Goal: Task Accomplishment & Management: Manage account settings

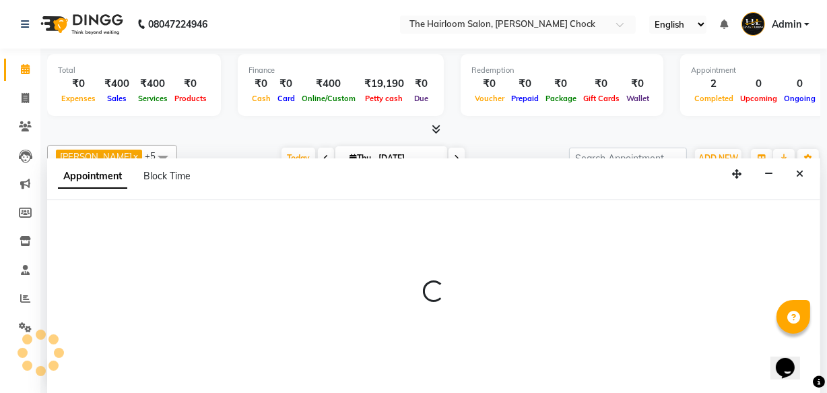
select select "41755"
select select "tentative"
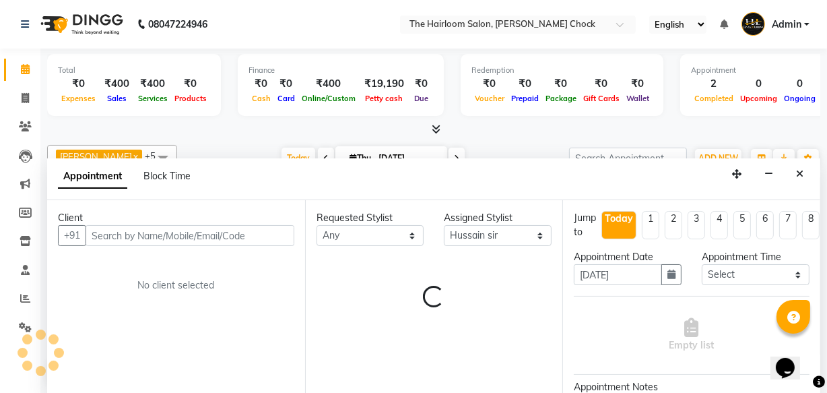
click at [141, 234] on input "text" at bounding box center [190, 235] width 209 height 21
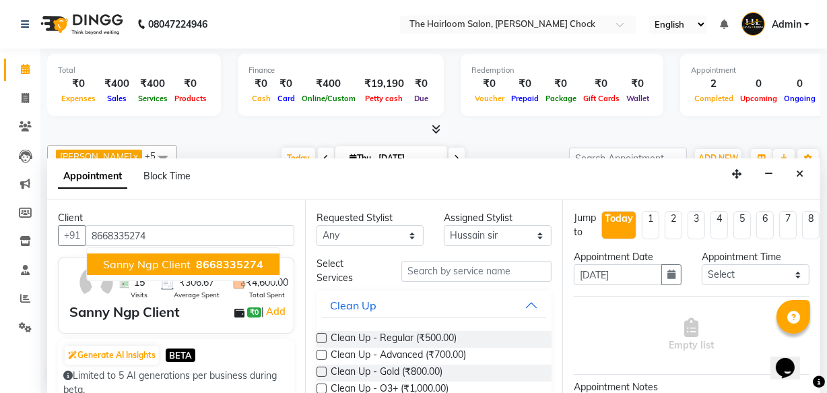
click at [189, 267] on button "Sanny Ngp Client 8668335274" at bounding box center [183, 264] width 193 height 22
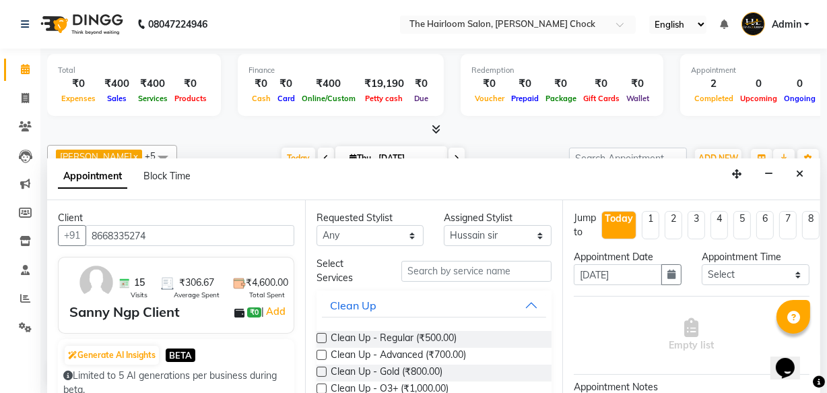
type input "8668335274"
click at [453, 269] on input "text" at bounding box center [476, 271] width 150 height 21
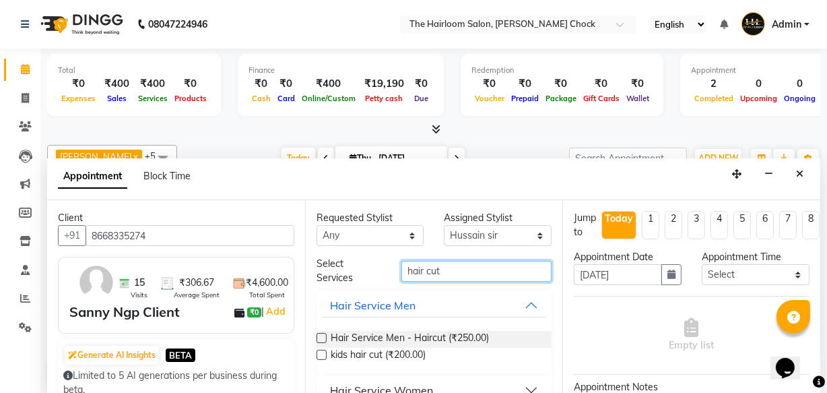
scroll to position [21, 0]
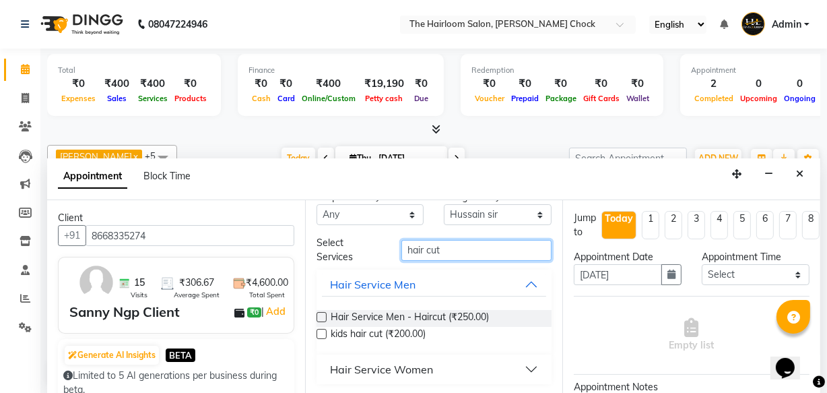
type input "hair cut"
click at [414, 368] on div "Hair Service Women" at bounding box center [381, 369] width 103 height 16
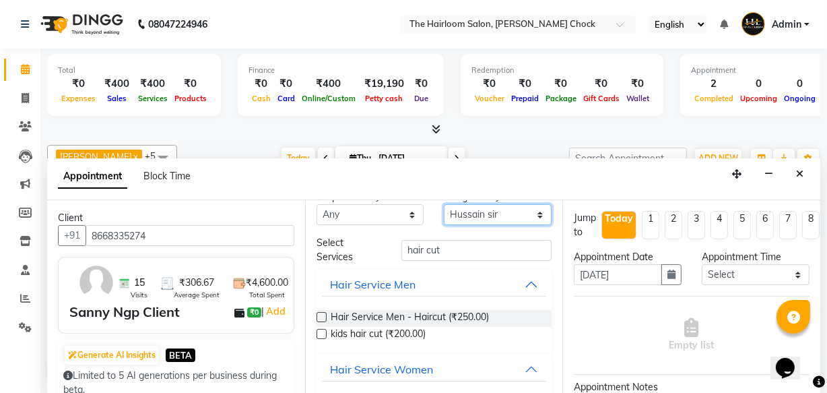
click at [530, 216] on select "Select [PERSON_NAME] [PERSON_NAME] [PERSON_NAME] sir puja [PERSON_NAME] [PERSON…" at bounding box center [498, 214] width 108 height 21
select select "41757"
click at [444, 224] on select "Select [PERSON_NAME] [PERSON_NAME] [PERSON_NAME] sir puja [PERSON_NAME] [PERSON…" at bounding box center [498, 214] width 108 height 21
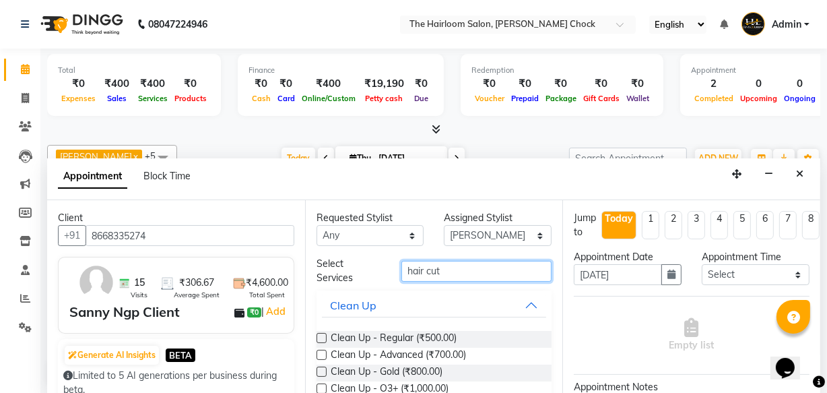
click at [446, 269] on input "hair cut" at bounding box center [476, 271] width 150 height 21
type input "h"
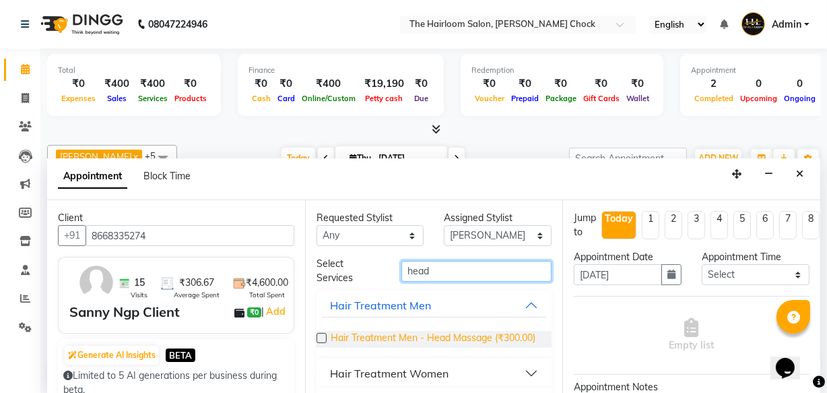
type input "head"
click at [416, 333] on span "Hair Treatment Men - Head Massage (₹300.00)" at bounding box center [433, 339] width 205 height 17
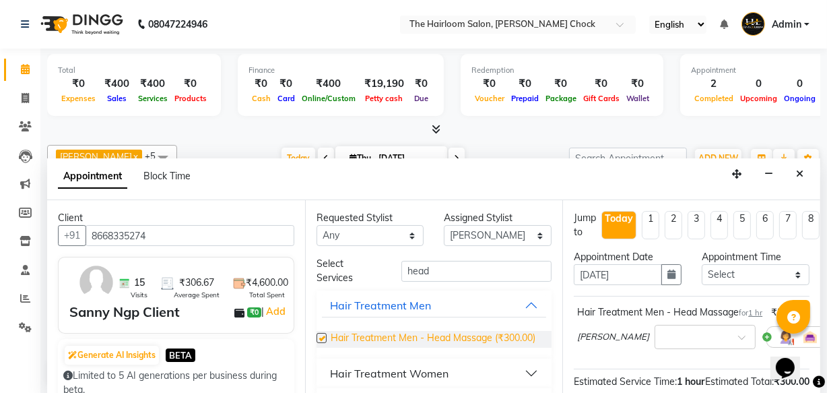
checkbox input "false"
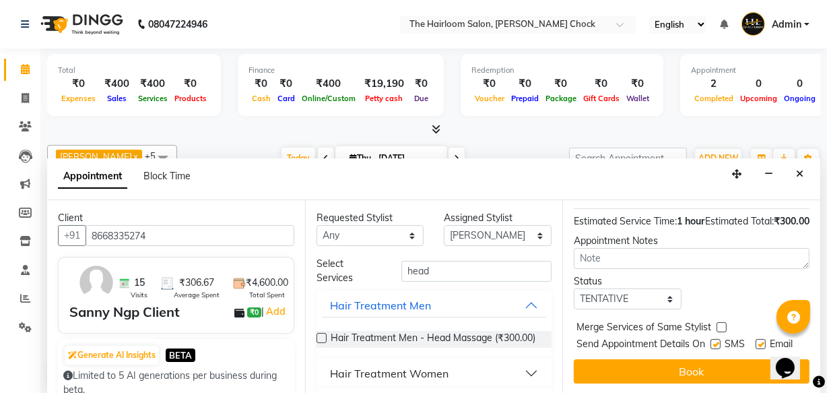
scroll to position [211, 0]
click at [756, 339] on label at bounding box center [761, 344] width 10 height 10
click at [756, 341] on input "checkbox" at bounding box center [760, 345] width 9 height 9
checkbox input "false"
click at [710, 339] on label at bounding box center [715, 344] width 10 height 10
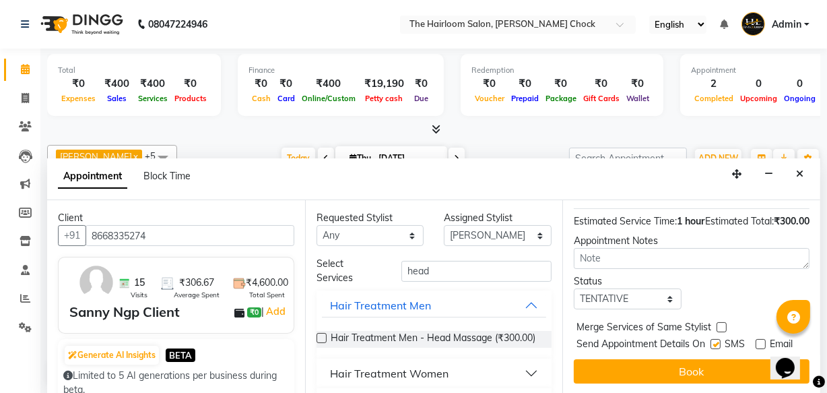
click at [710, 341] on input "checkbox" at bounding box center [714, 345] width 9 height 9
checkbox input "false"
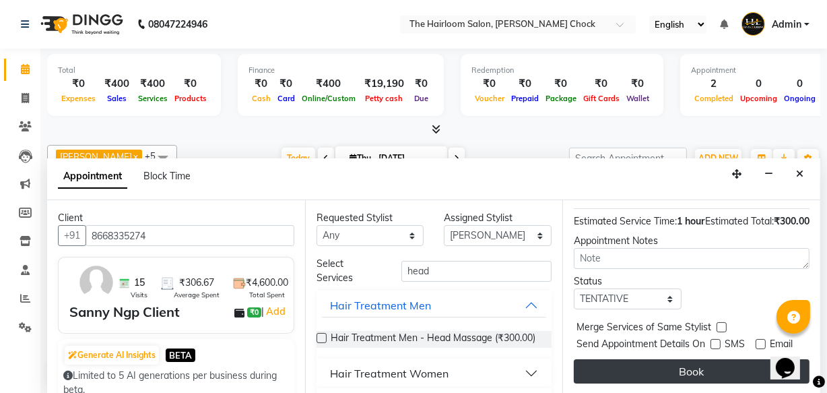
click at [704, 359] on button "Book" at bounding box center [692, 371] width 236 height 24
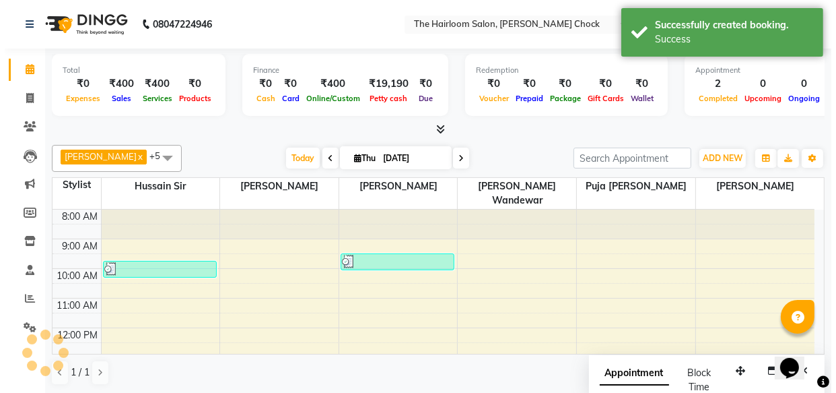
scroll to position [0, 0]
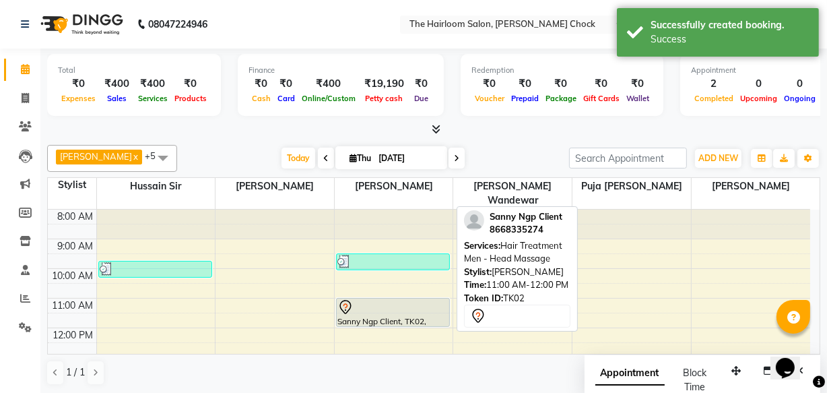
click at [418, 302] on div "Sanny Ngp Client, TK02, 11:00 AM-12:00 PM, Hair Treatment Men - Head Massage" at bounding box center [393, 312] width 112 height 28
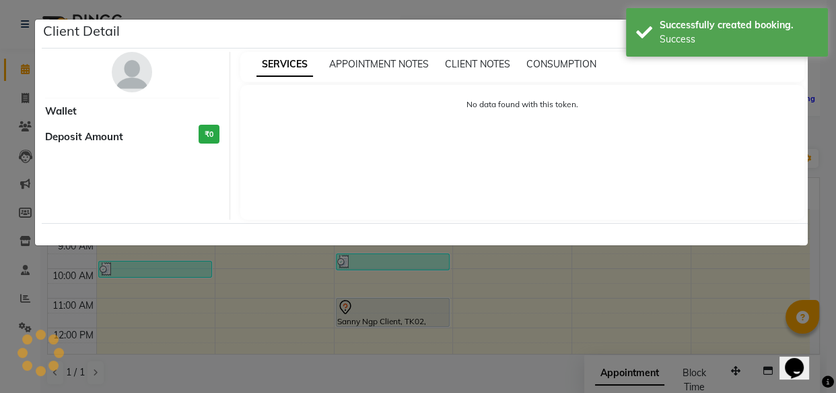
select select "7"
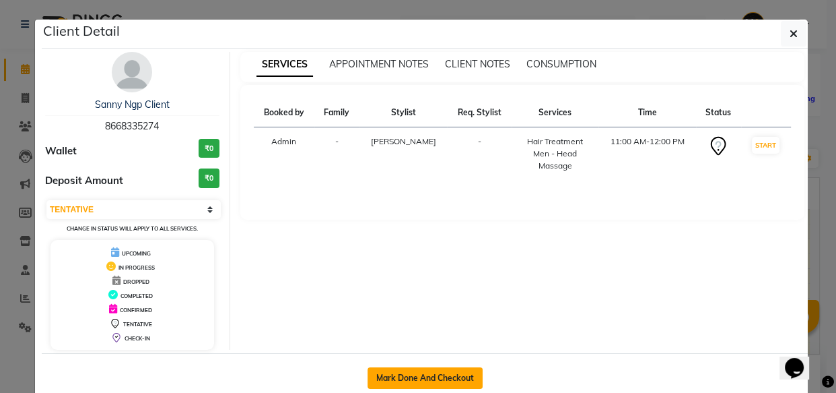
click at [457, 370] on button "Mark Done And Checkout" at bounding box center [425, 378] width 115 height 22
select select "service"
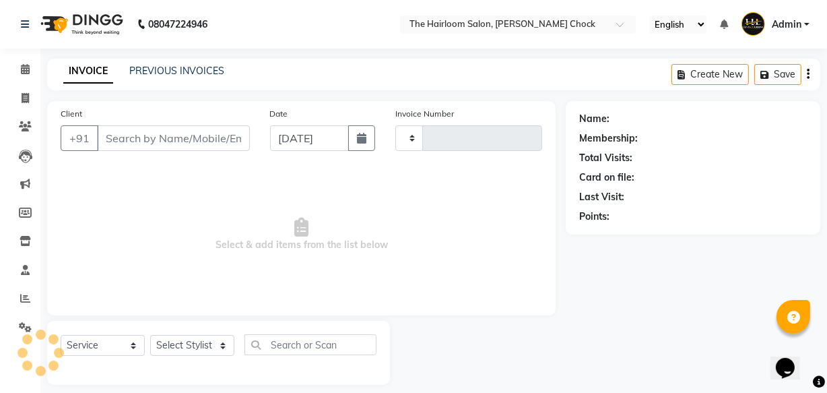
type input "3473"
select select "5926"
type input "8668335274"
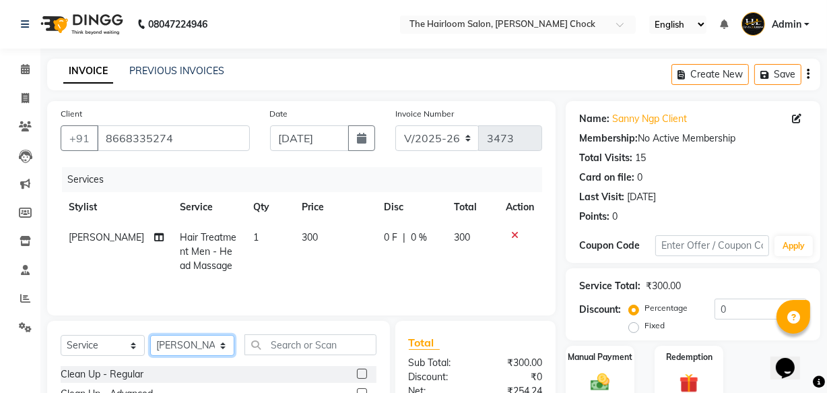
click at [220, 345] on select "Select Stylist [PERSON_NAME] [PERSON_NAME] [PERSON_NAME] sir puja [PERSON_NAME]…" at bounding box center [192, 345] width 84 height 21
select select "41755"
click at [150, 335] on select "Select Stylist [PERSON_NAME] [PERSON_NAME] [PERSON_NAME] sir puja [PERSON_NAME]…" at bounding box center [192, 345] width 84 height 21
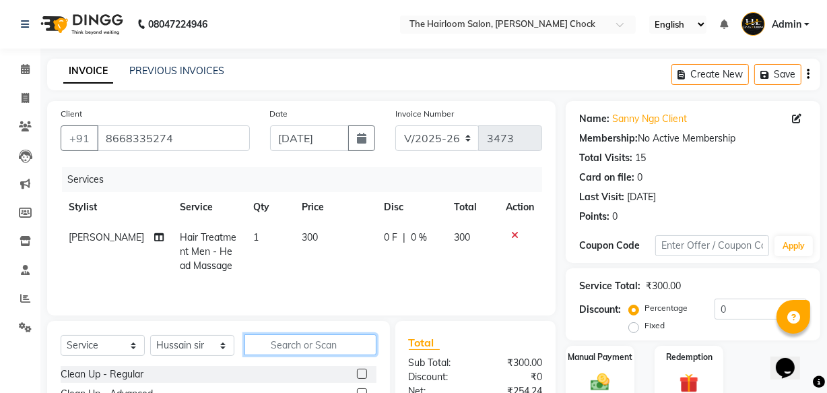
click at [298, 351] on input "text" at bounding box center [310, 344] width 132 height 21
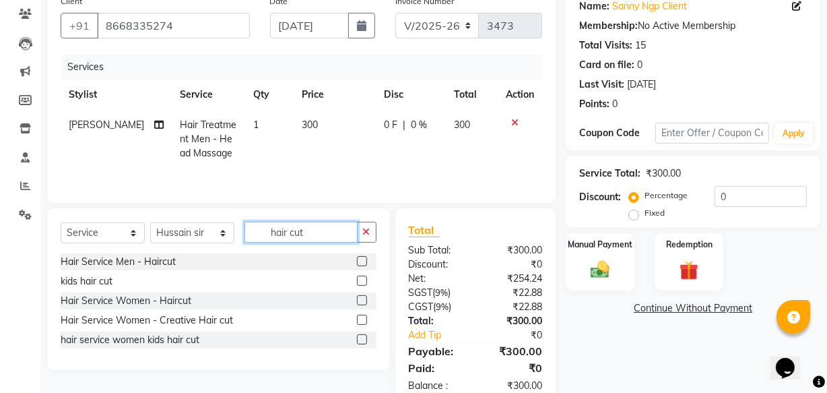
scroll to position [122, 0]
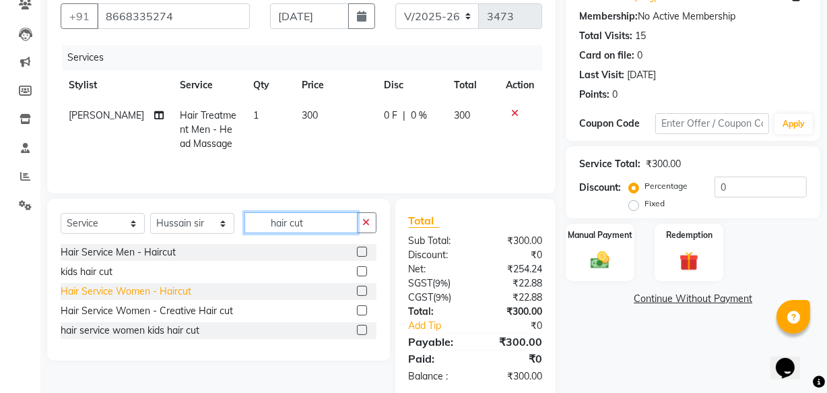
type input "hair cut"
click at [121, 292] on div "Hair Service Women - Haircut" at bounding box center [126, 291] width 131 height 14
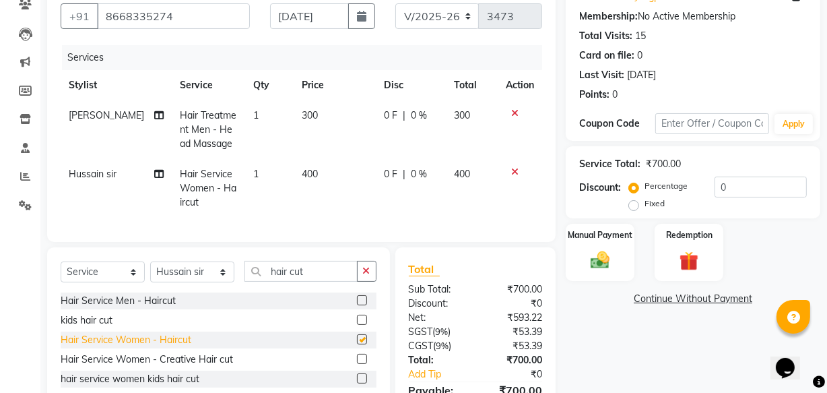
checkbox input "false"
click at [602, 240] on div "Manual Payment" at bounding box center [599, 252] width 71 height 60
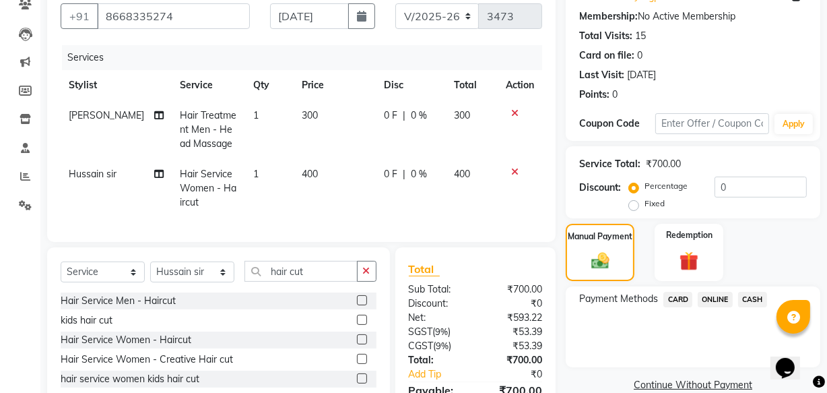
click at [720, 297] on span "ONLINE" at bounding box center [715, 299] width 35 height 15
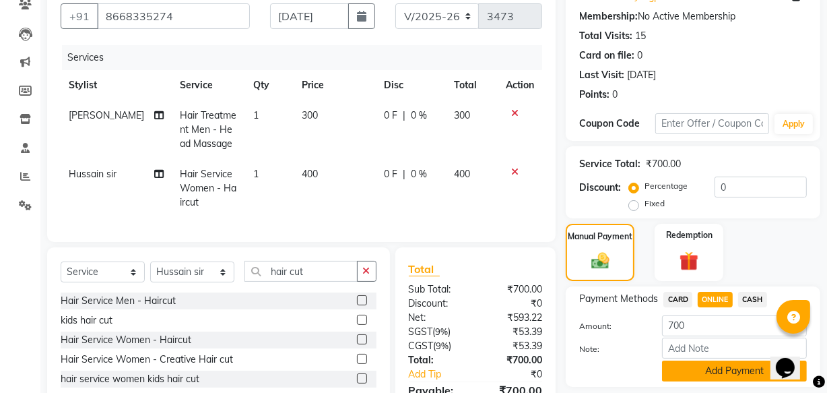
click at [721, 368] on button "Add Payment" at bounding box center [734, 370] width 145 height 21
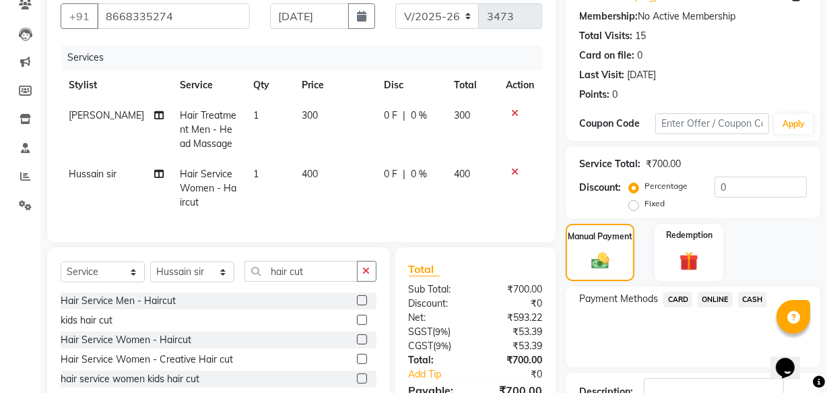
scroll to position [232, 0]
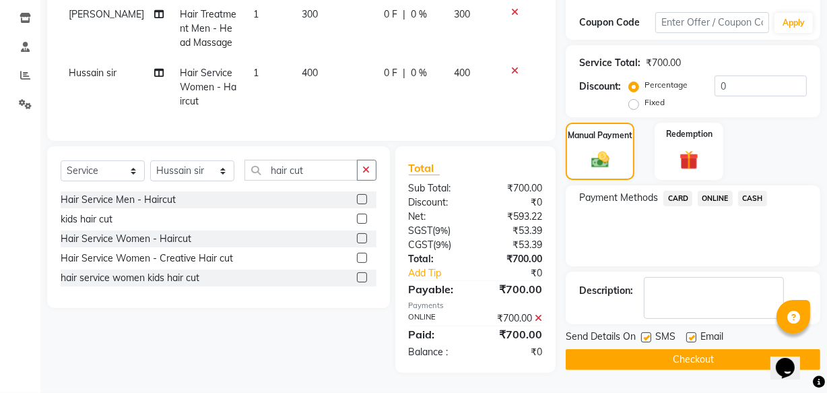
click at [691, 332] on label at bounding box center [691, 337] width 10 height 10
click at [691, 333] on input "checkbox" at bounding box center [690, 337] width 9 height 9
checkbox input "false"
click at [689, 349] on button "Checkout" at bounding box center [693, 359] width 255 height 21
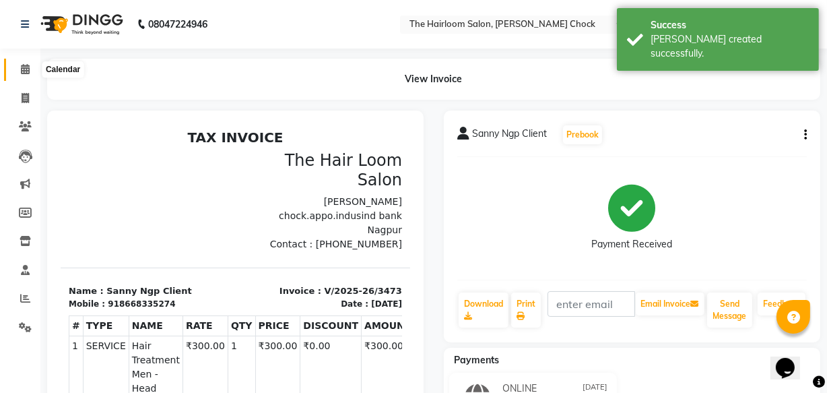
click at [21, 67] on icon at bounding box center [25, 69] width 9 height 10
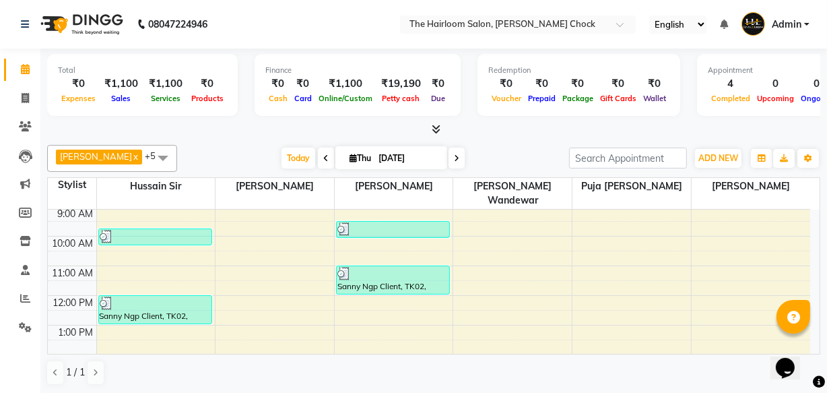
scroll to position [61, 0]
